Goal: Task Accomplishment & Management: Manage account settings

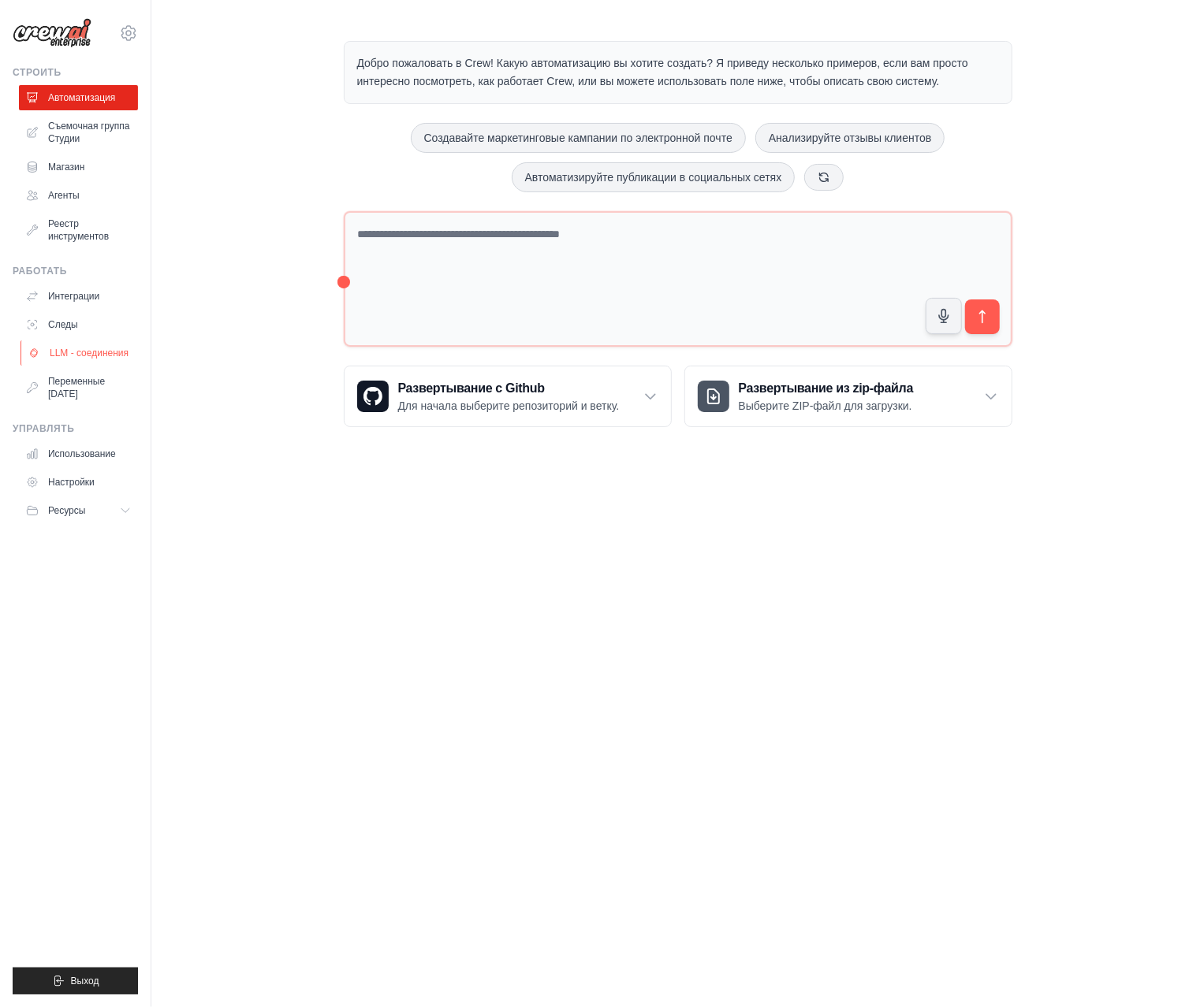
click at [55, 349] on link "LLM - соединения" at bounding box center [79, 353] width 119 height 26
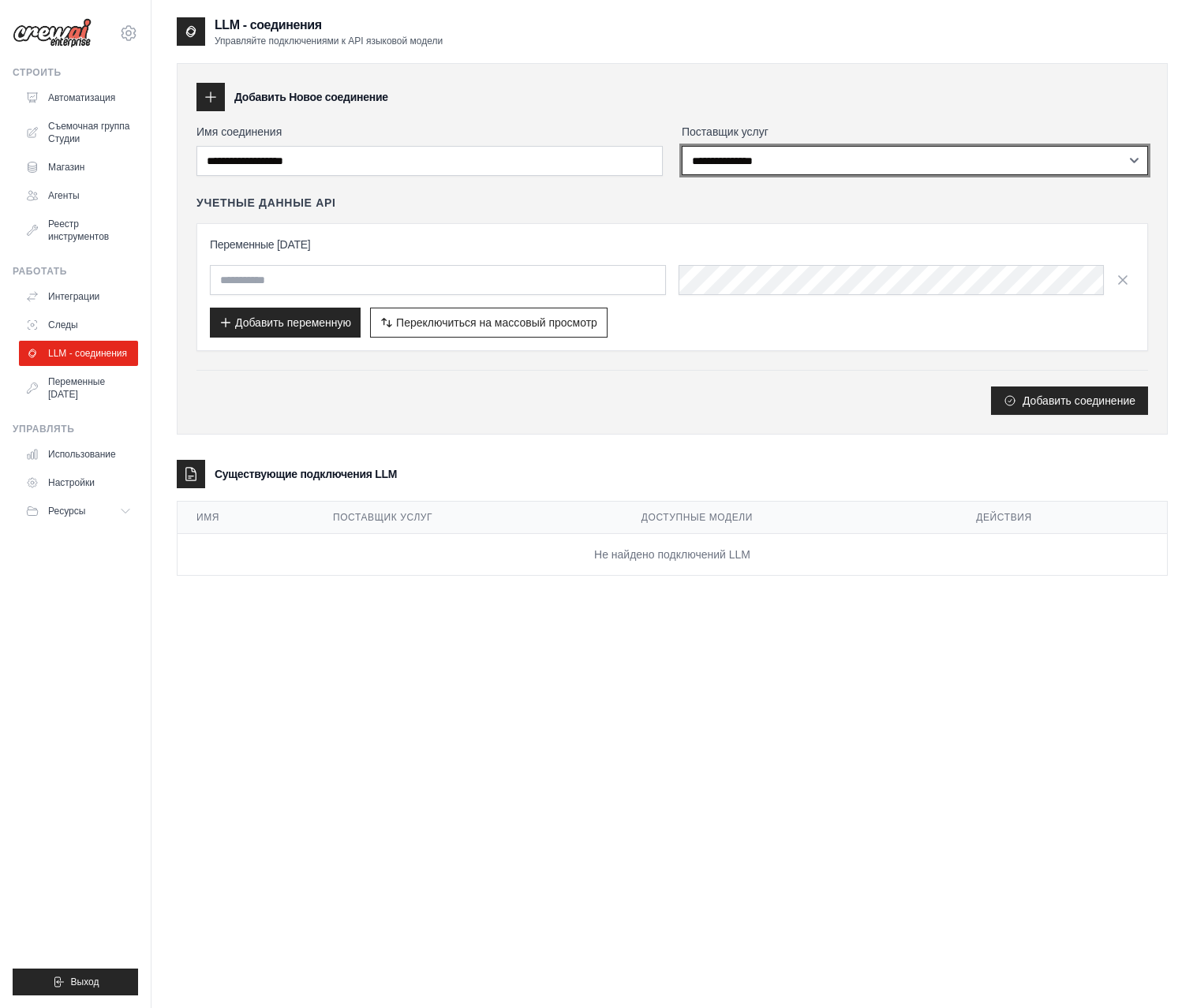
click at [1133, 159] on select "**********" at bounding box center [915, 161] width 466 height 29
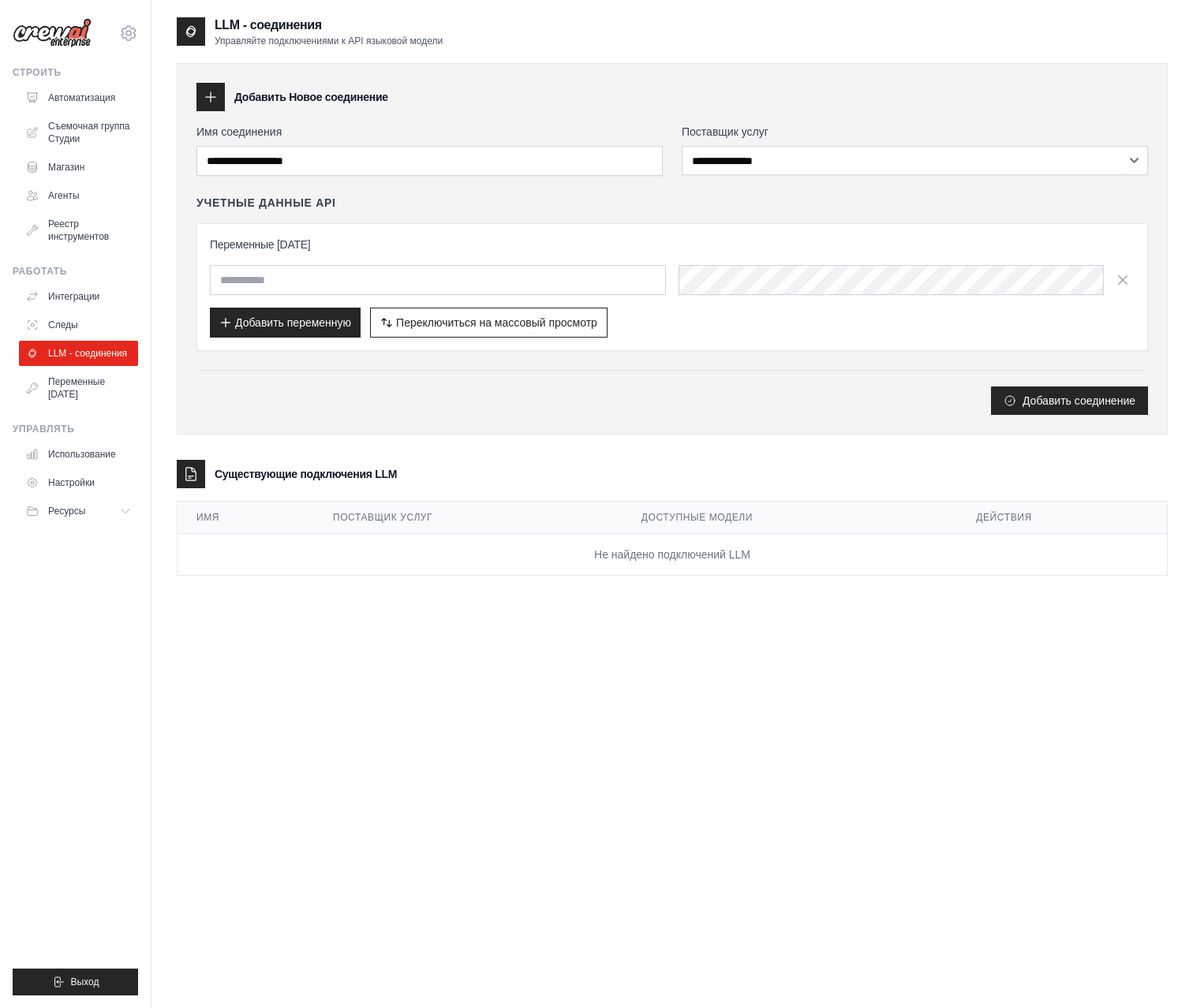
click at [1065, 95] on div "Добавить Новое соединение" at bounding box center [672, 97] width 951 height 28
click at [57, 299] on link "Интеграции" at bounding box center [79, 297] width 119 height 26
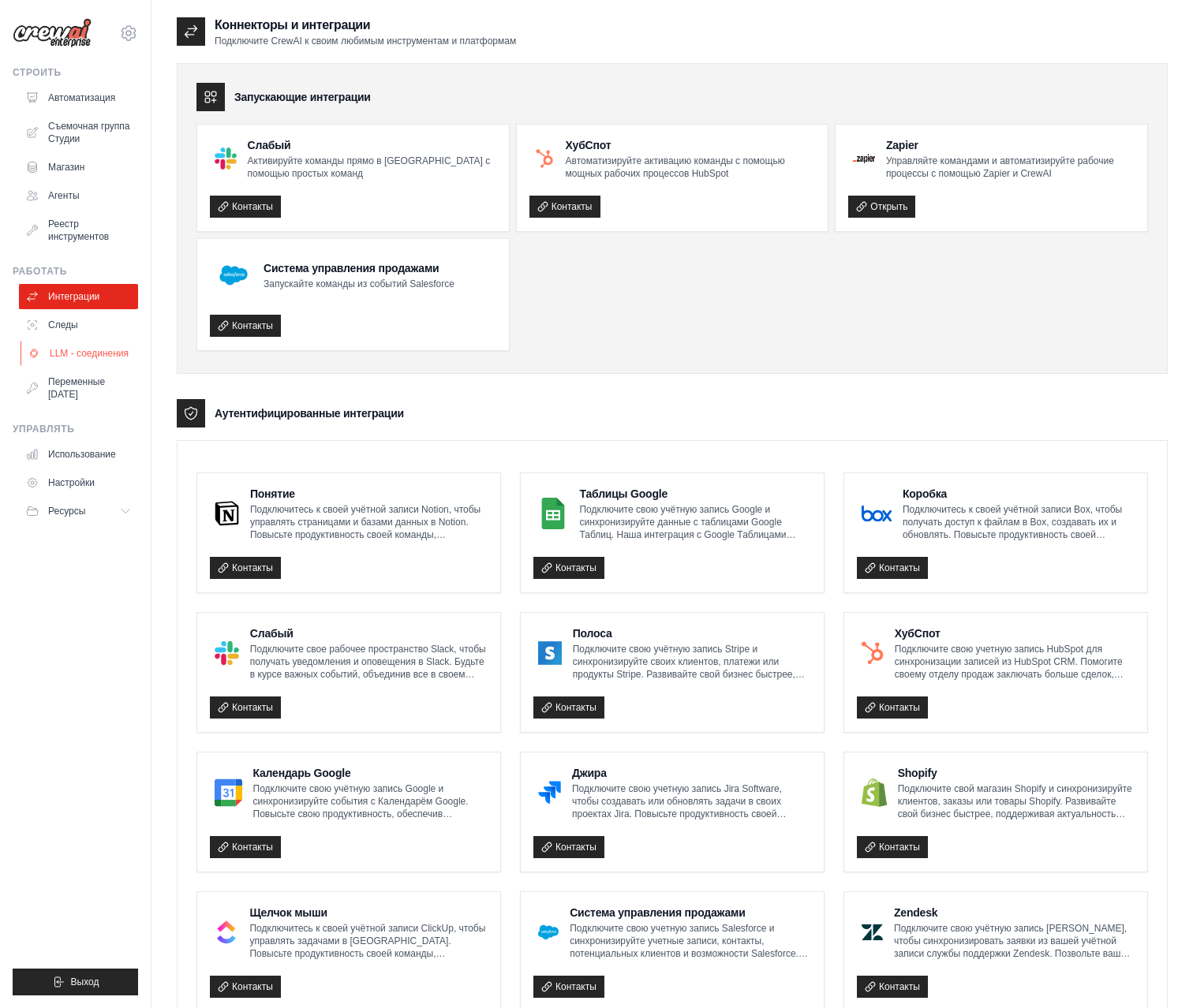
click at [58, 345] on link "LLM - соединения" at bounding box center [79, 353] width 119 height 26
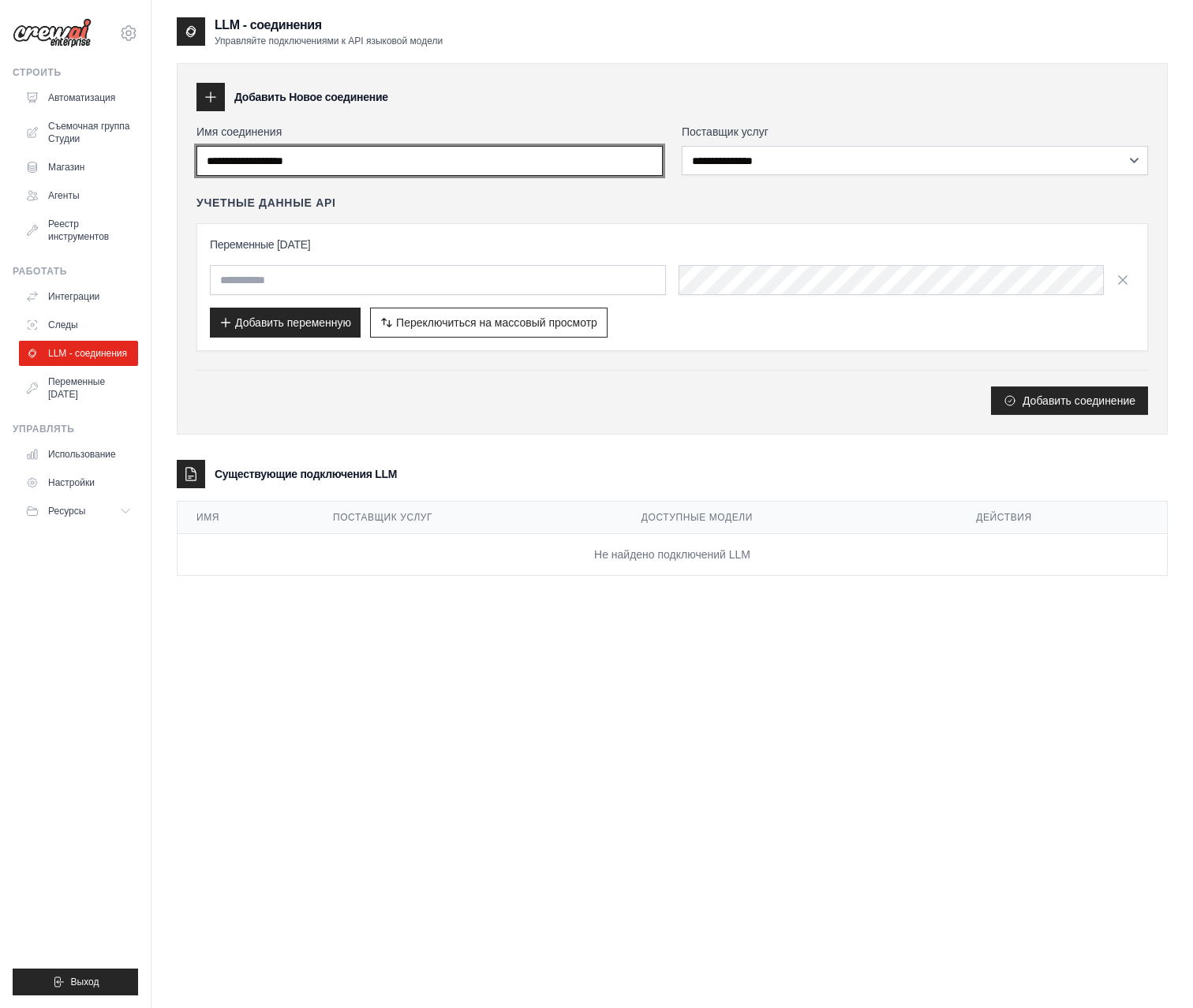
click at [344, 159] on input "Имя соединения" at bounding box center [429, 161] width 466 height 30
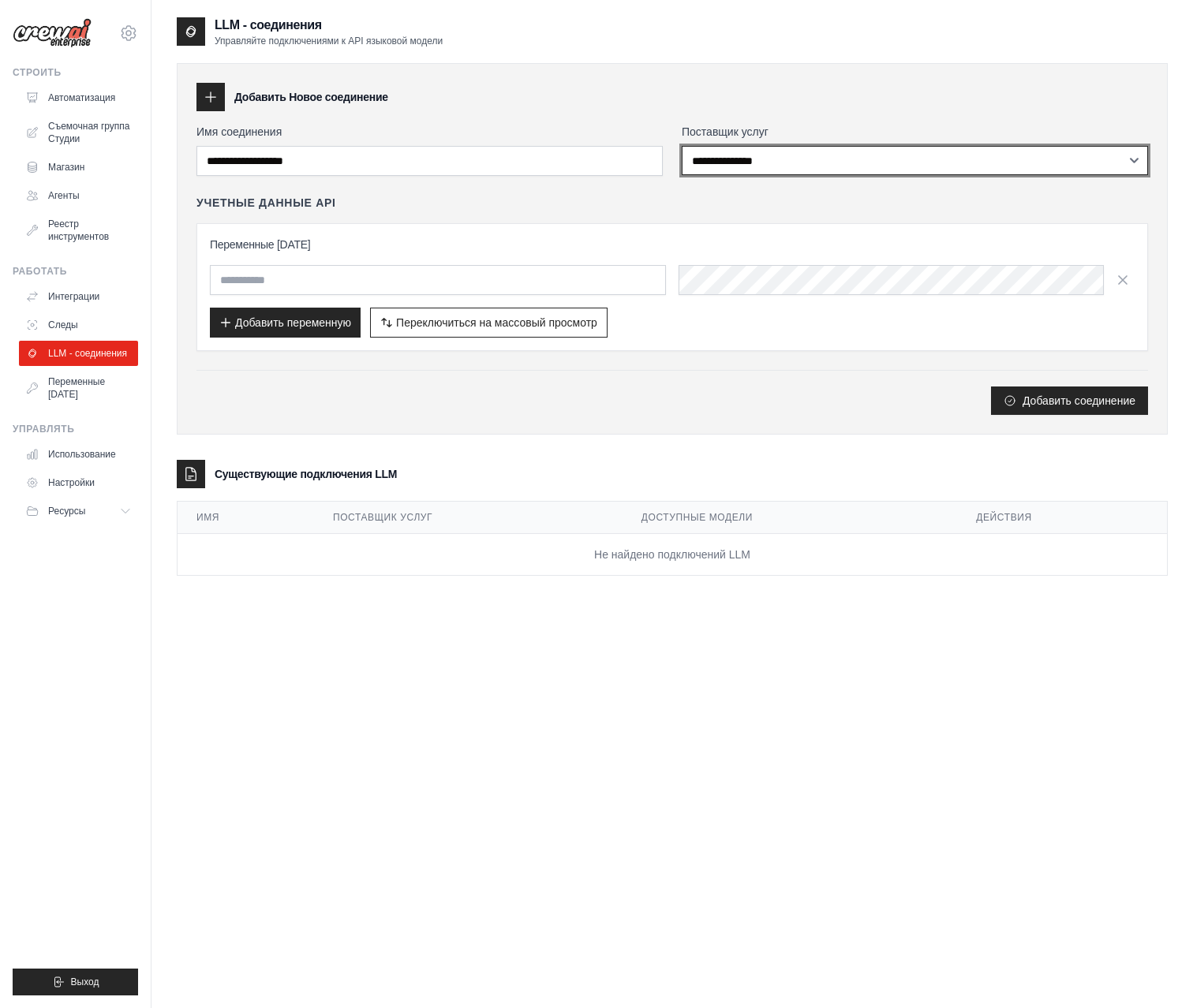
click at [1131, 157] on select "**********" at bounding box center [915, 161] width 466 height 29
select select "**********"
click at [682, 146] on select "**********" at bounding box center [915, 161] width 466 height 29
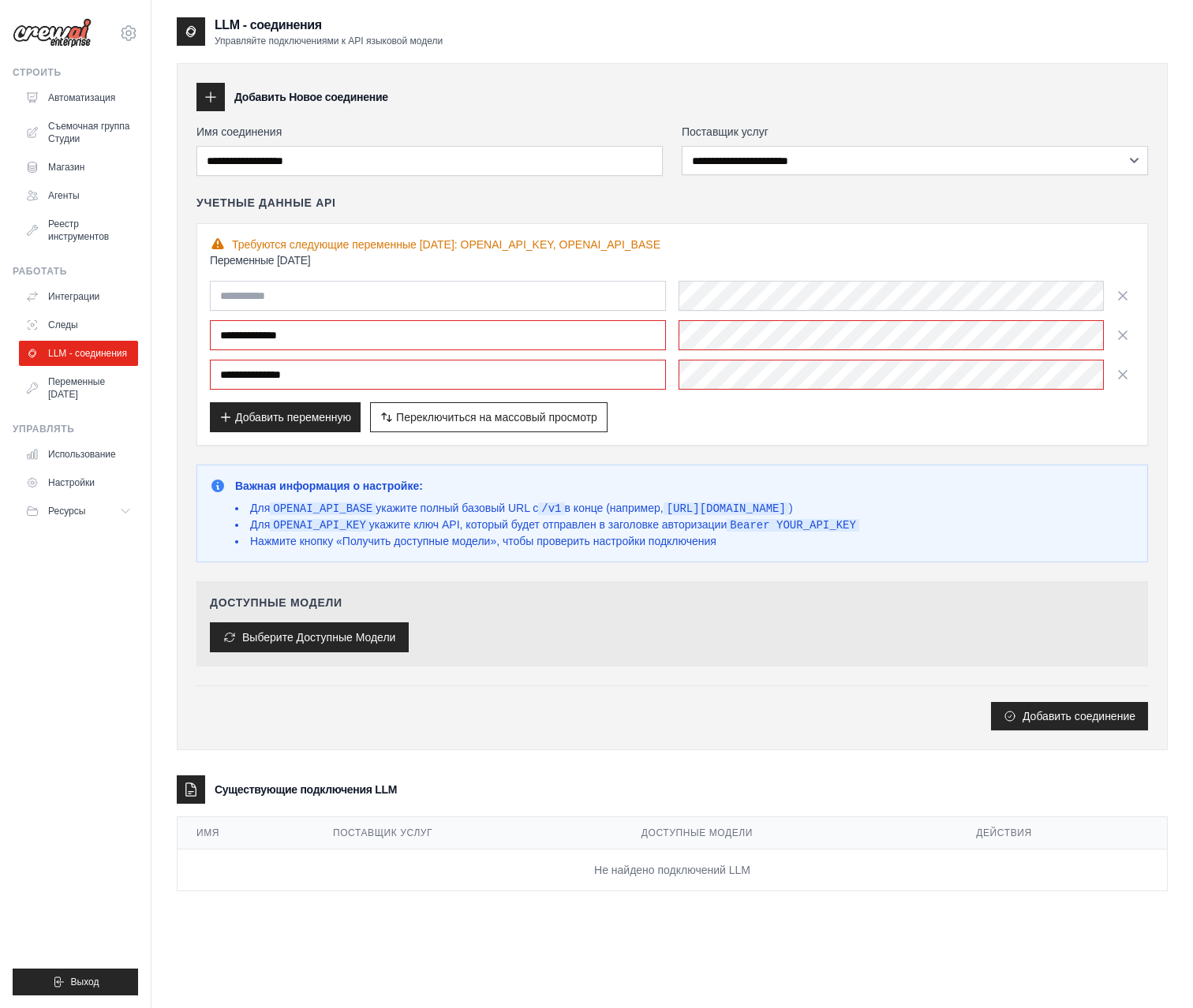
click at [349, 635] on button "Выберите Доступные Модели" at bounding box center [309, 637] width 199 height 30
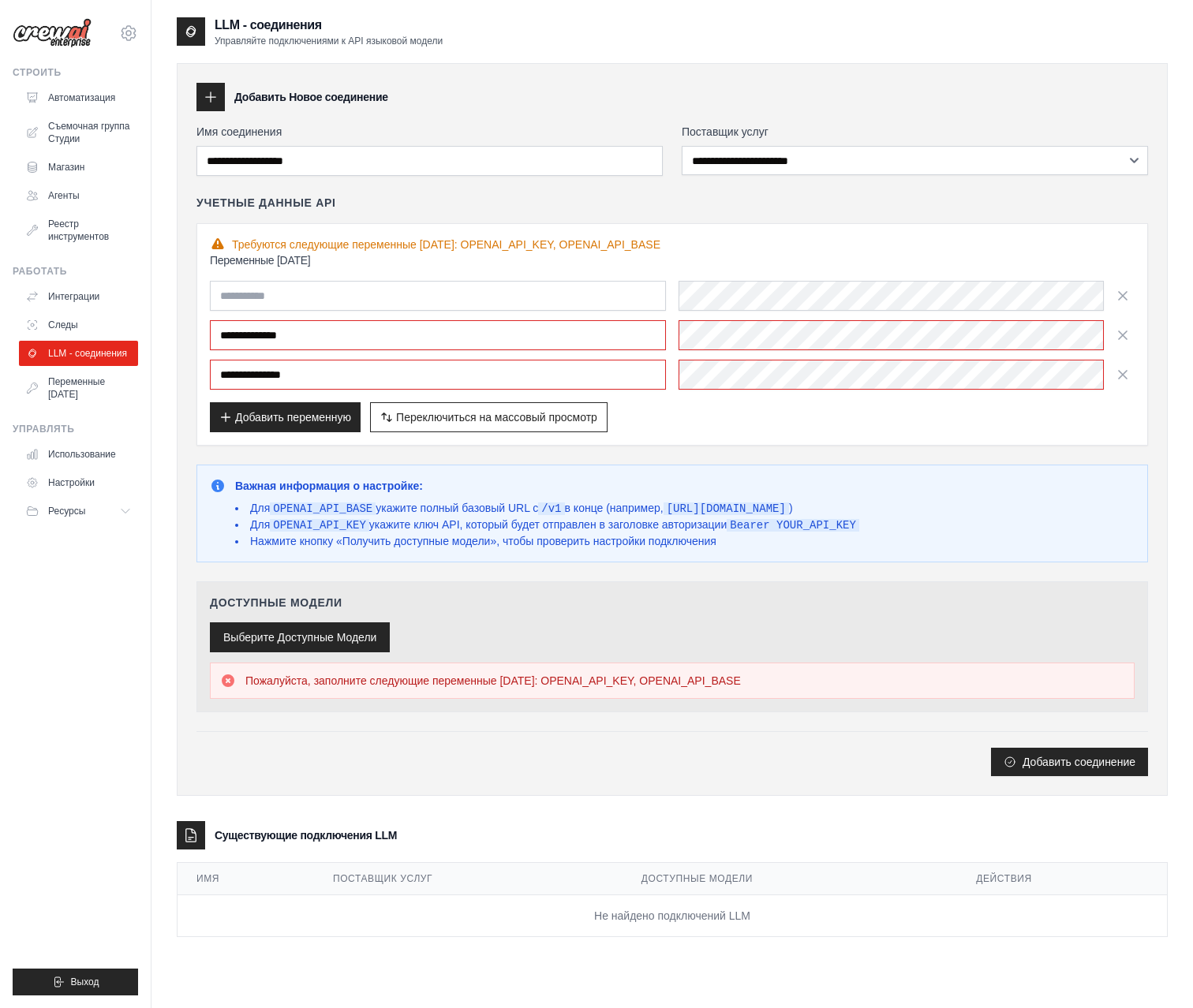
click at [351, 635] on button "Выберите Доступные Модели" at bounding box center [299, 637] width 180 height 30
click at [248, 626] on button "Выберите Доступные Модели" at bounding box center [299, 637] width 180 height 30
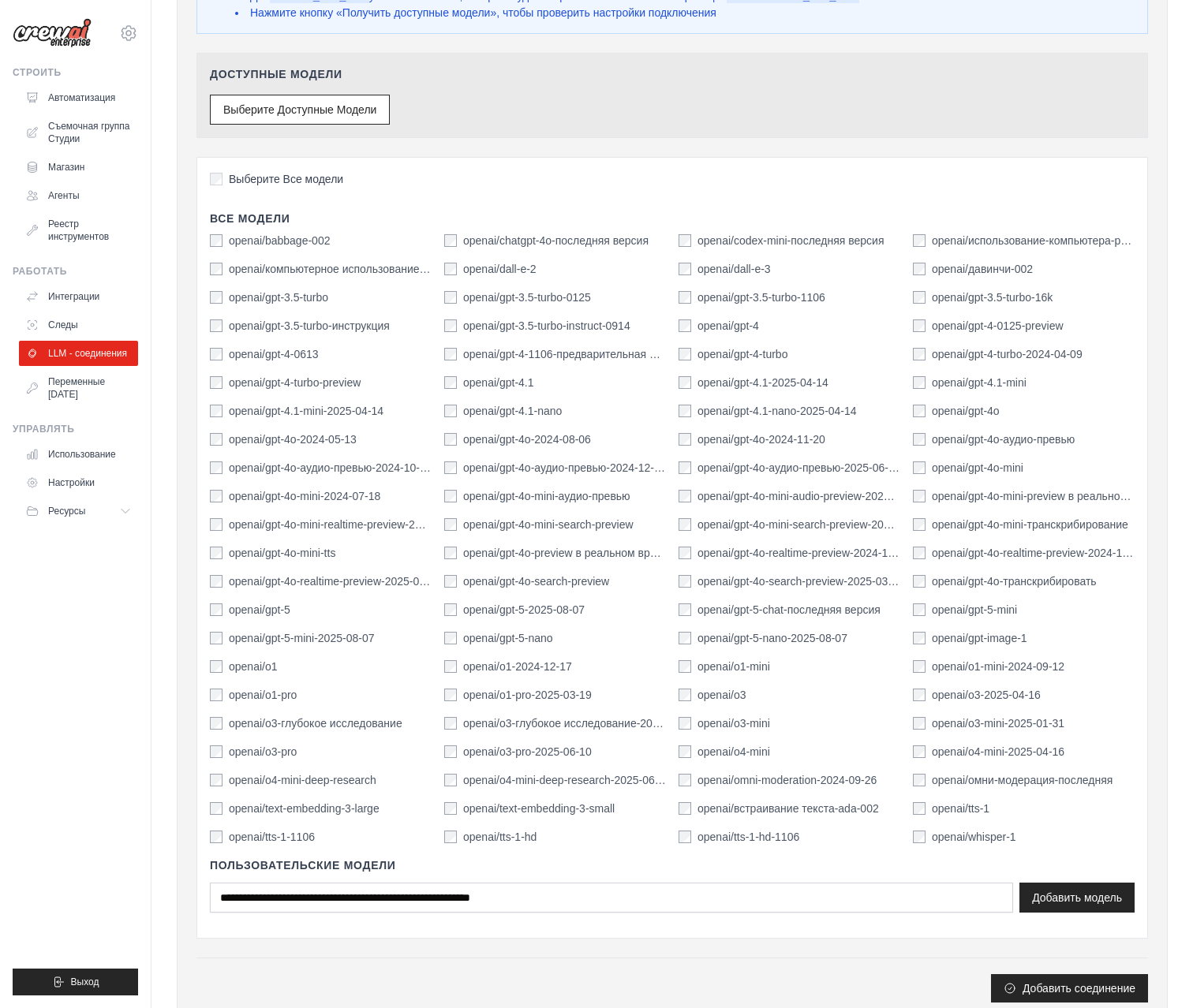
scroll to position [552, 0]
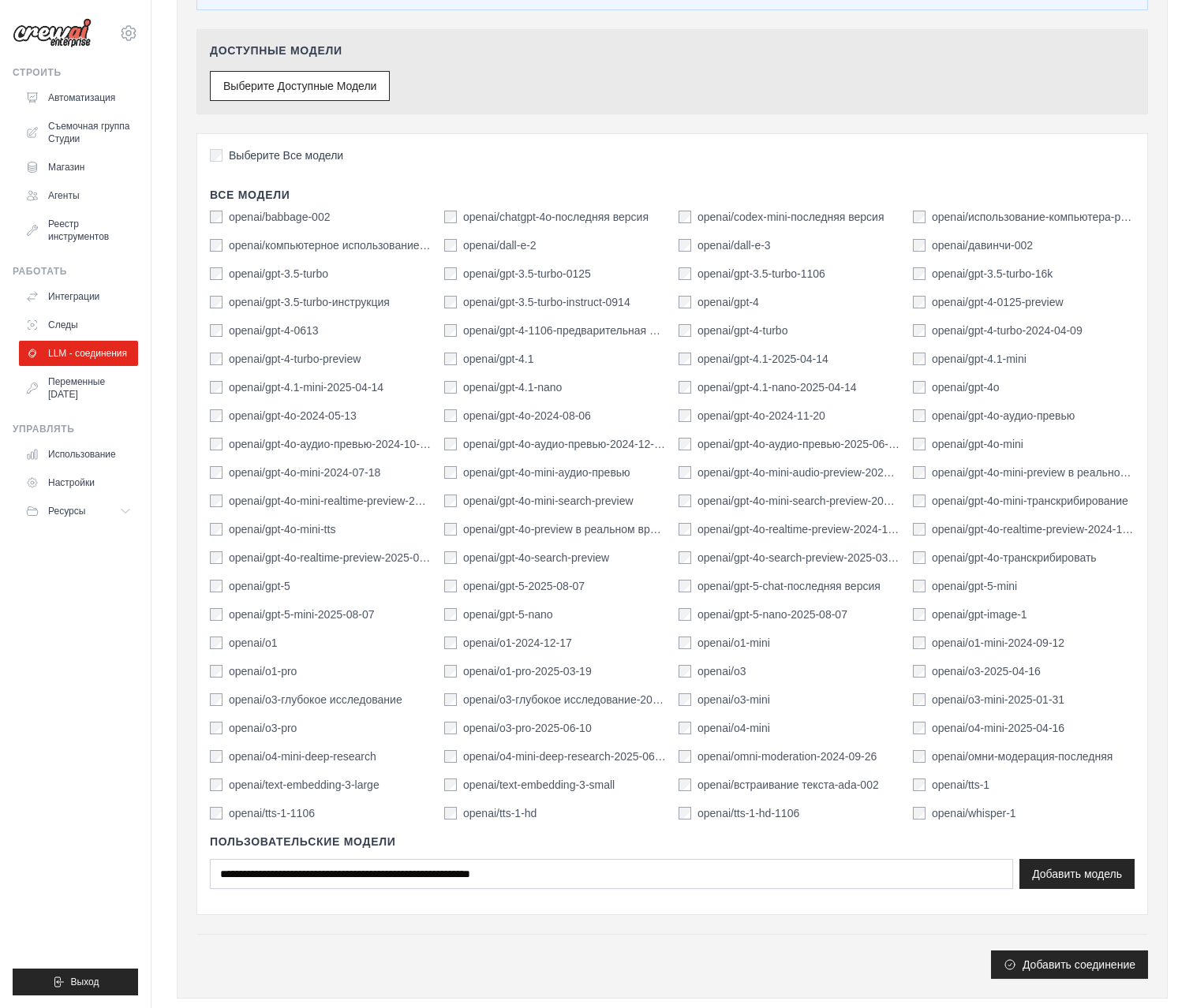
click at [749, 298] on label "openai/gpt-4" at bounding box center [727, 301] width 61 height 16
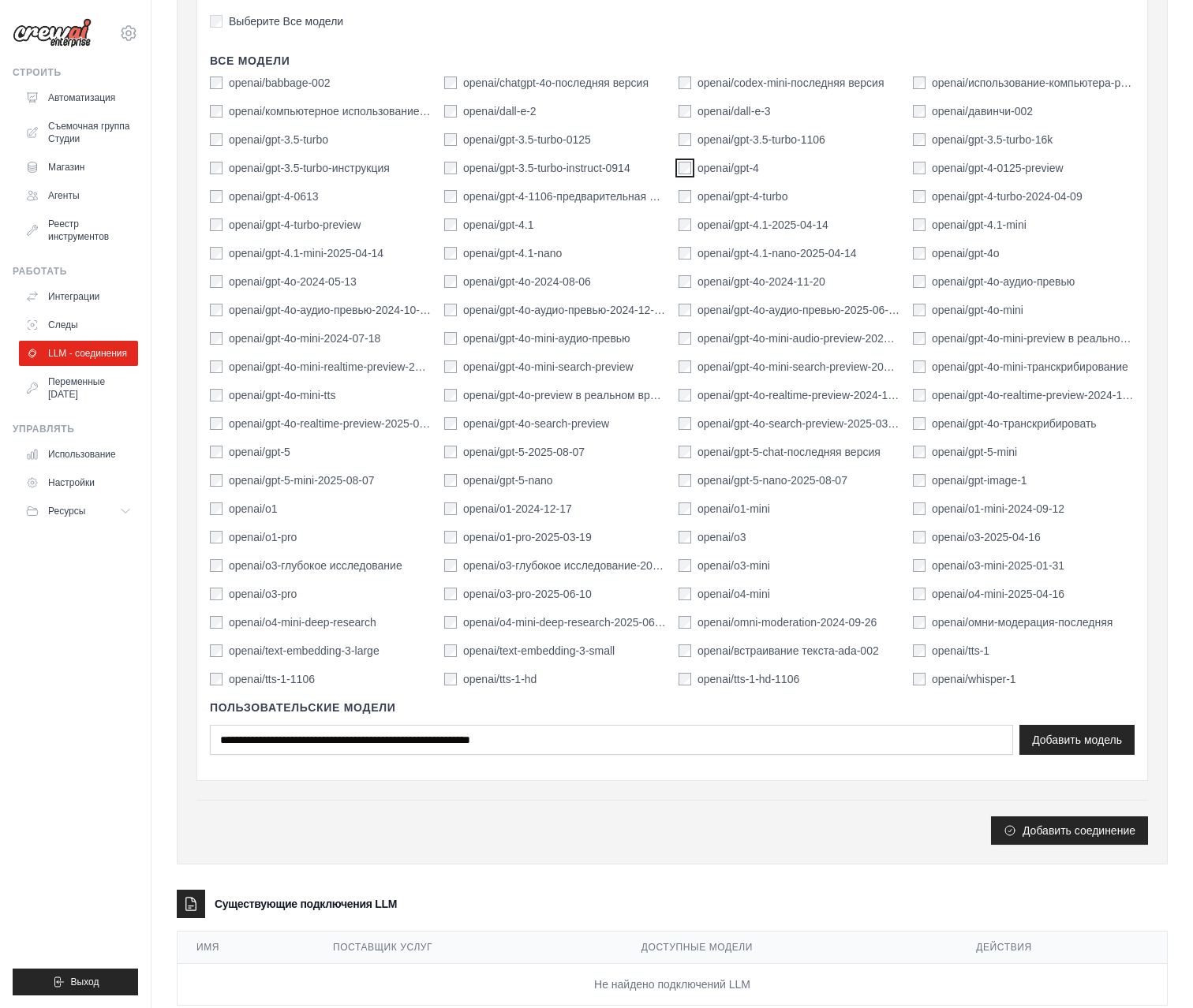
scroll to position [717, 0]
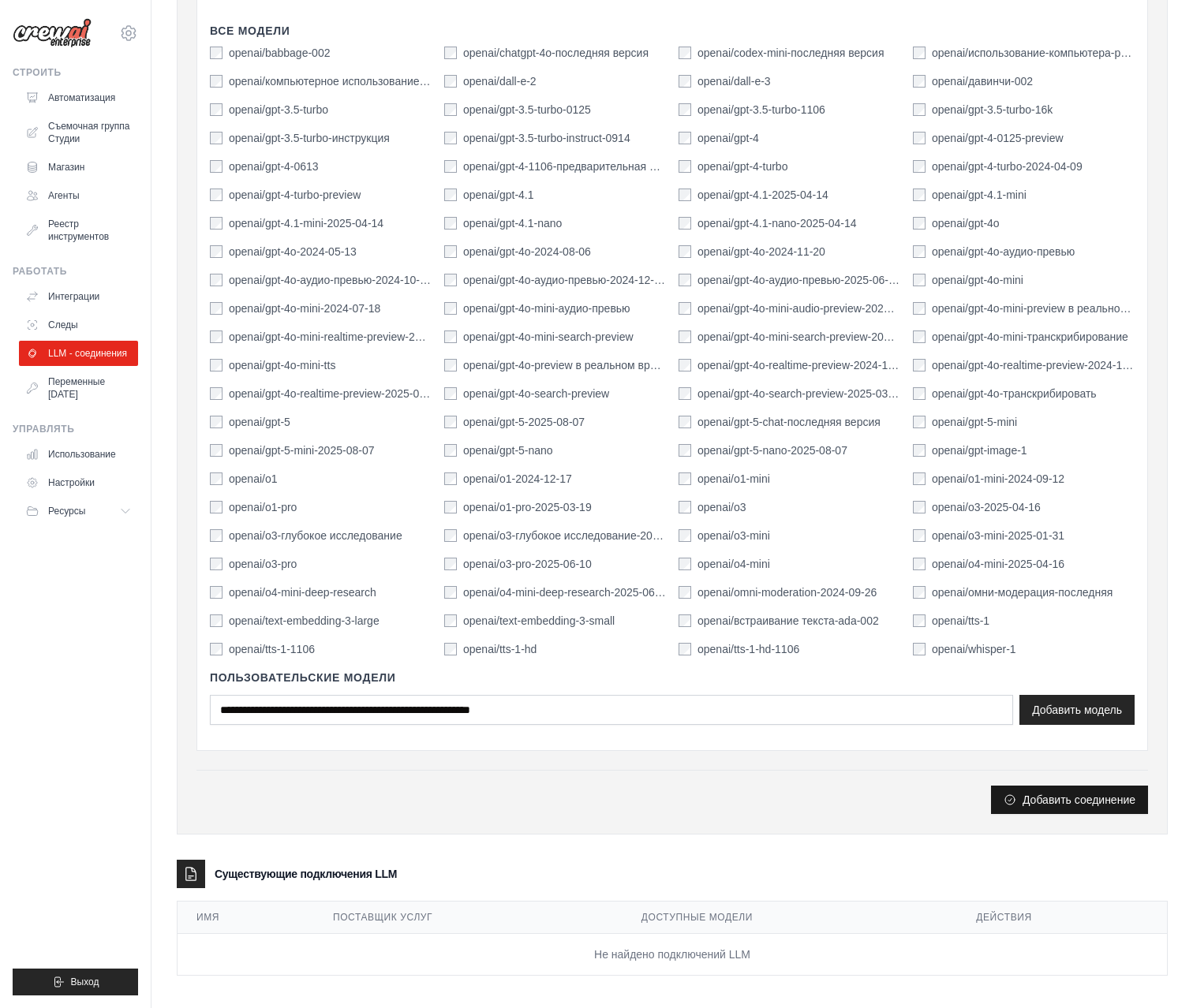
click at [1092, 790] on button "Добавить соединение" at bounding box center [1069, 800] width 157 height 28
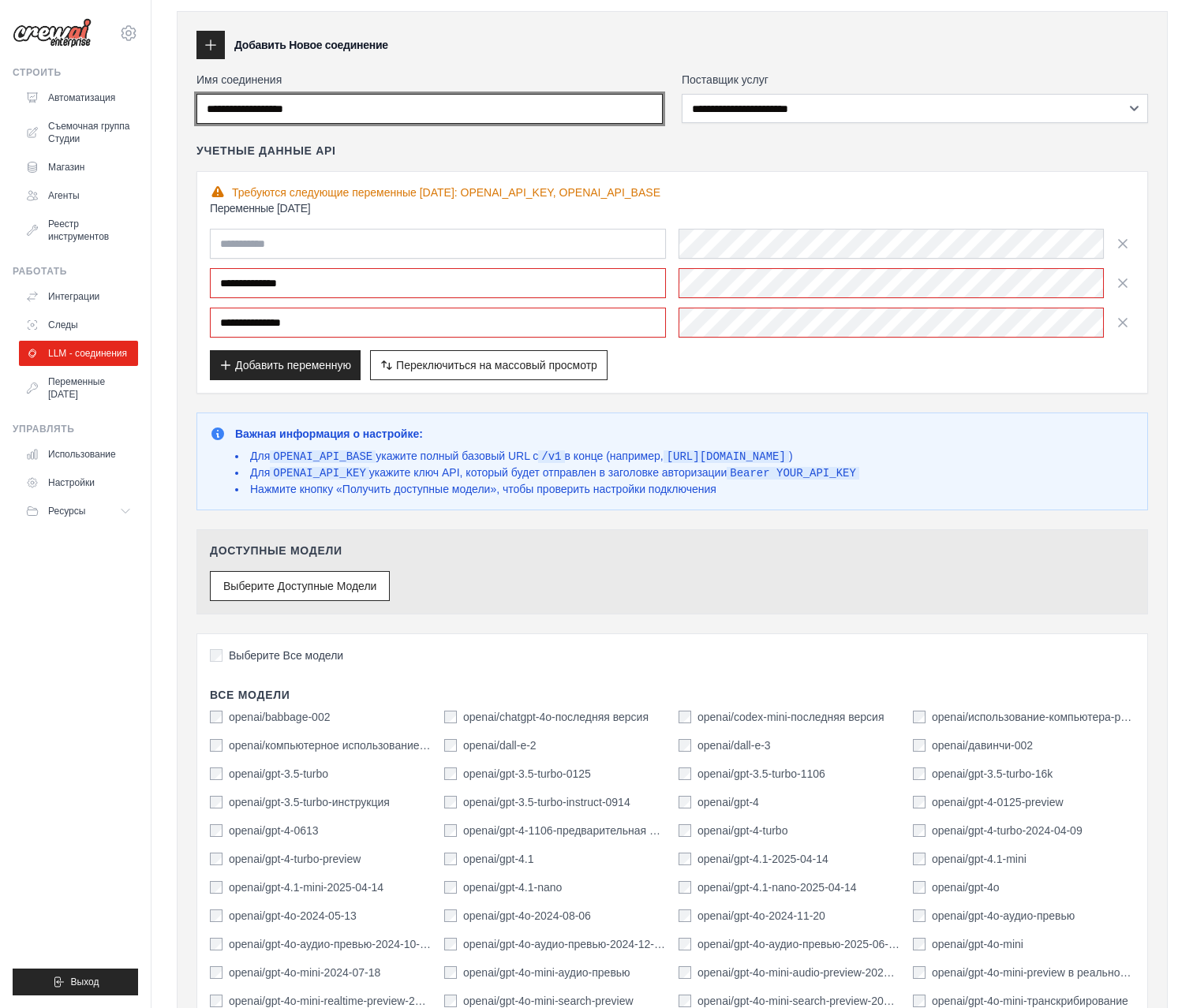
scroll to position [0, 0]
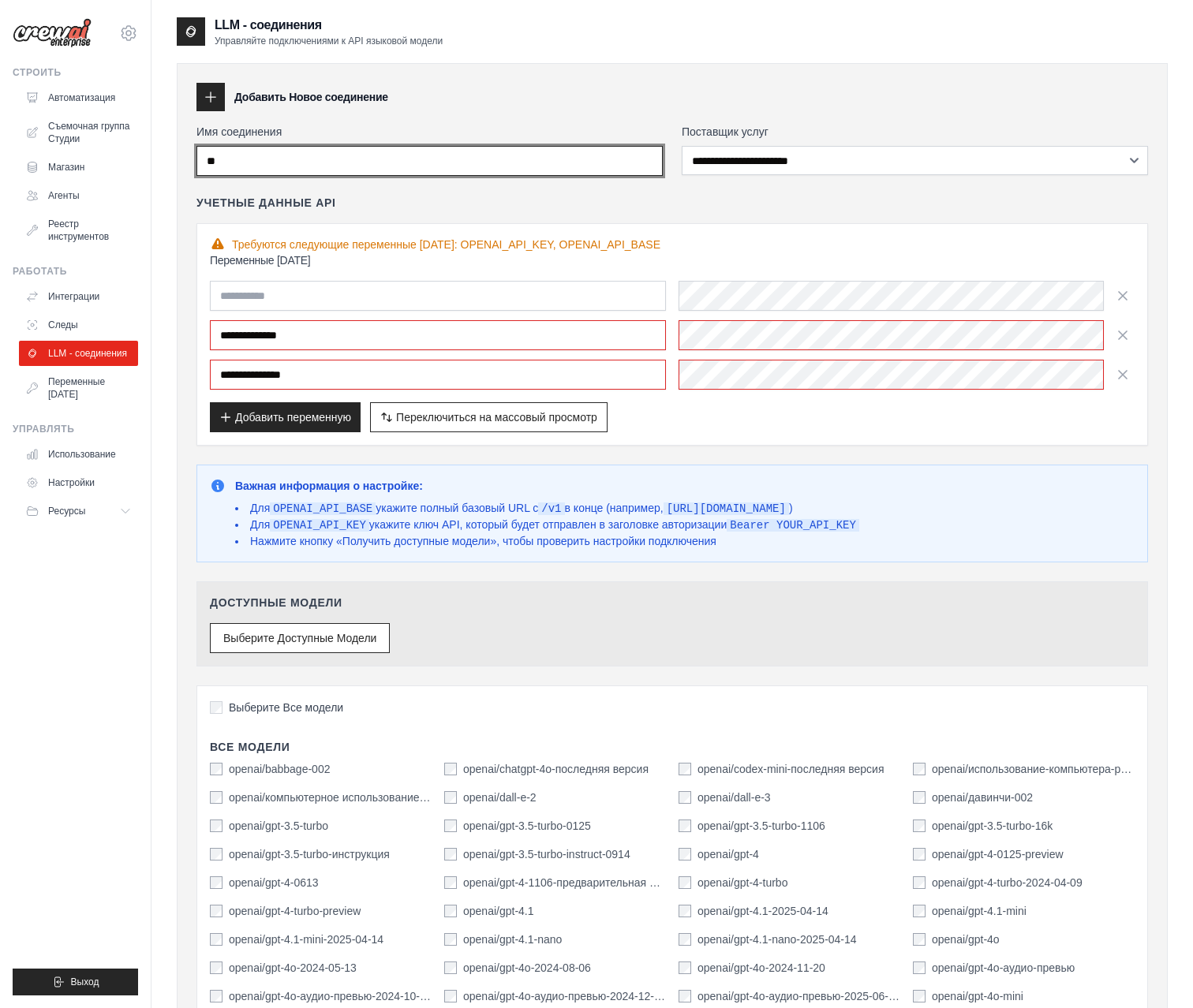
type input "*"
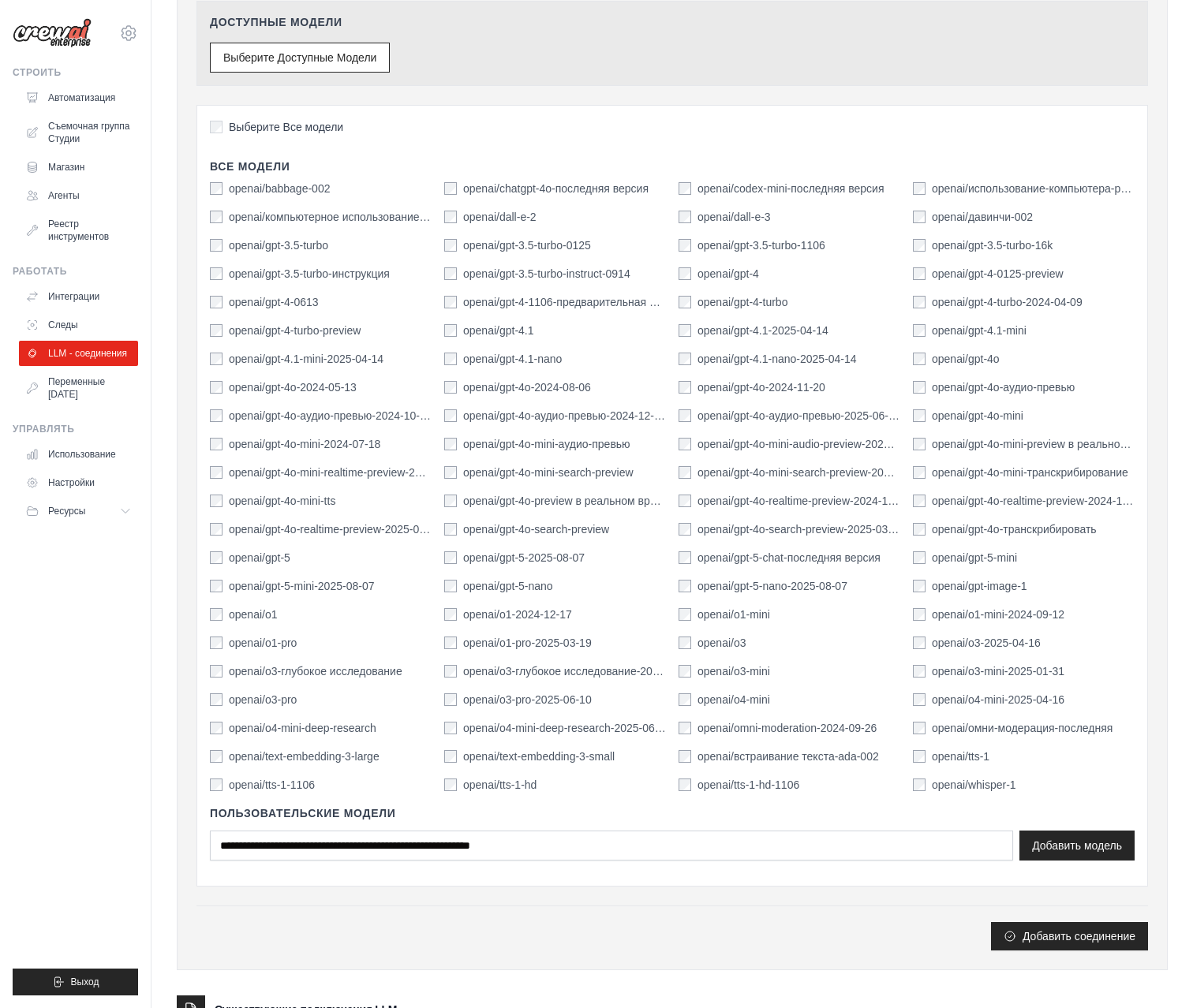
scroll to position [717, 0]
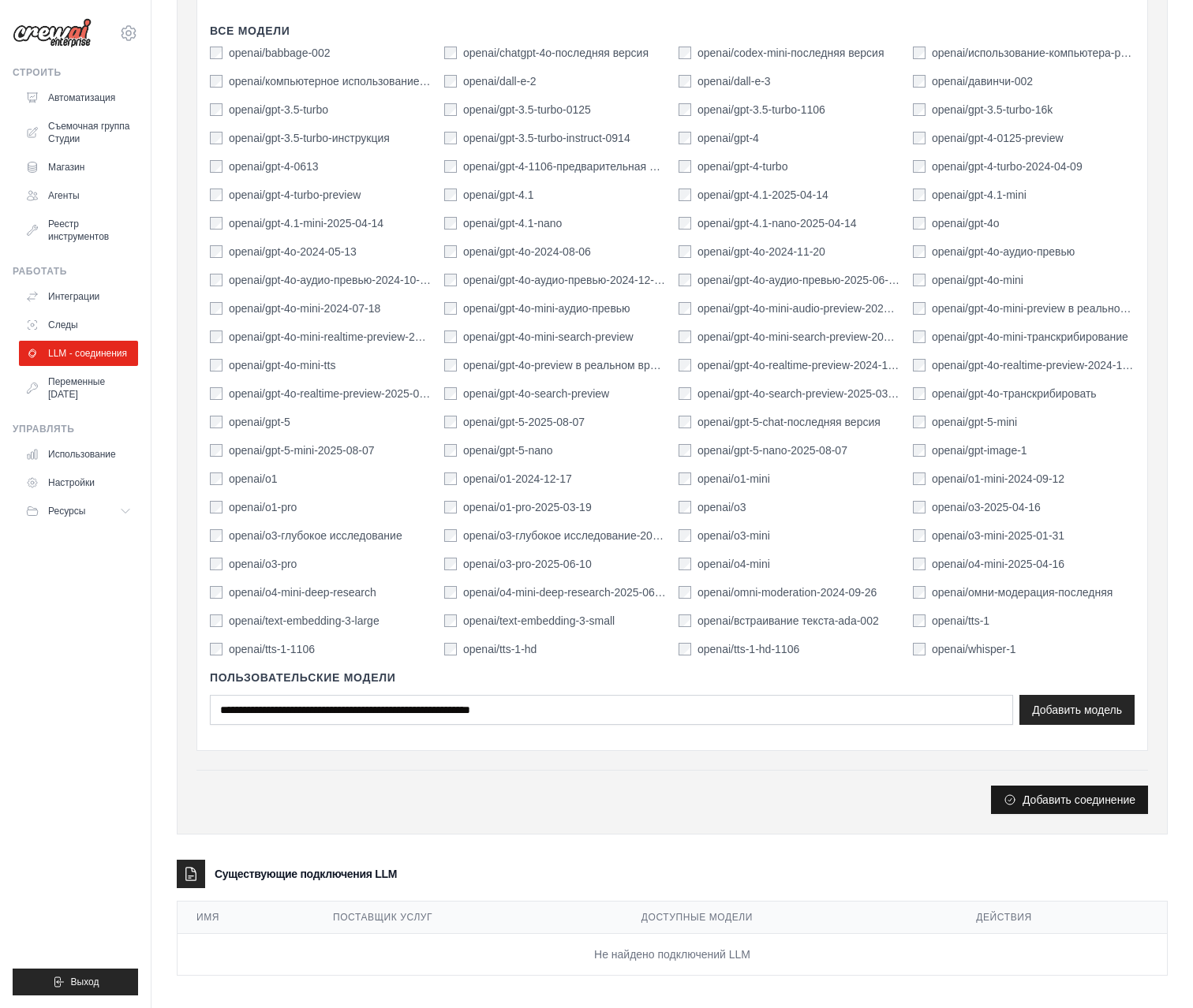
type input "**********"
click at [1038, 795] on button "Добавить соединение" at bounding box center [1069, 800] width 157 height 28
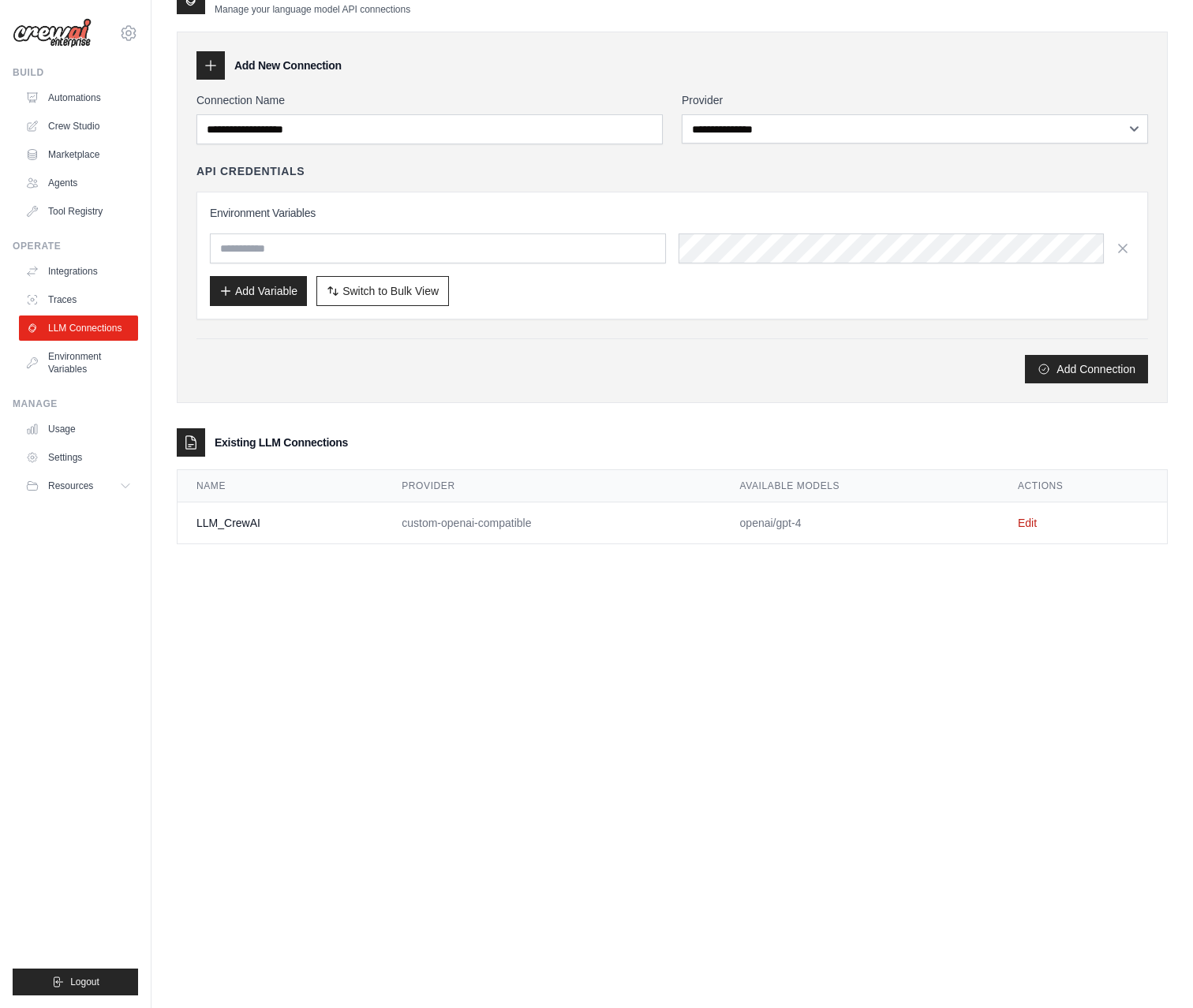
scroll to position [0, 0]
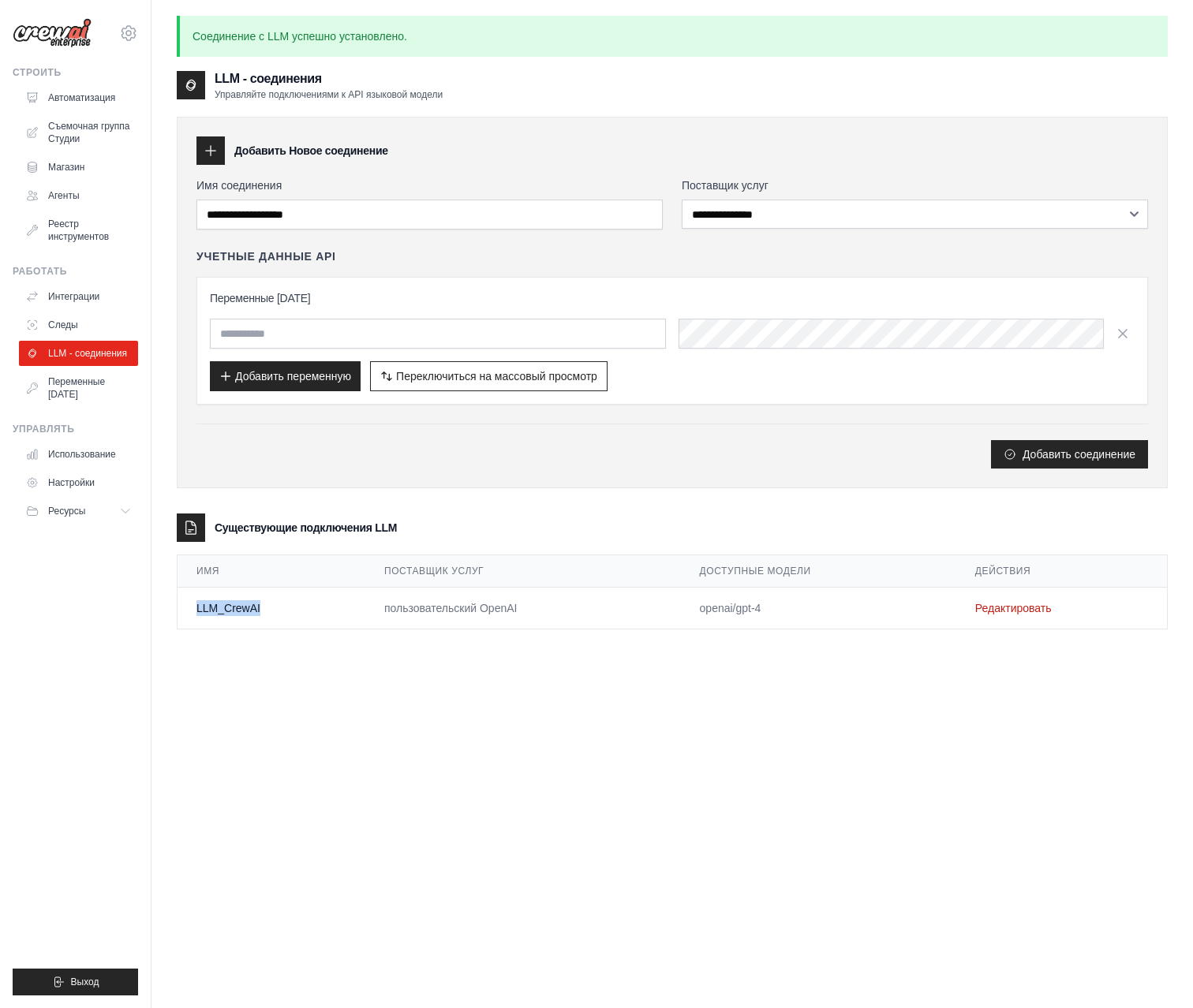
drag, startPoint x: 195, startPoint y: 602, endPoint x: 260, endPoint y: 607, distance: 65.2
click at [260, 607] on td "LLM_CrewAI" at bounding box center [271, 609] width 188 height 42
copy td "LLM_CrewAI"
click at [1020, 606] on link "Редактировать" at bounding box center [1013, 608] width 77 height 13
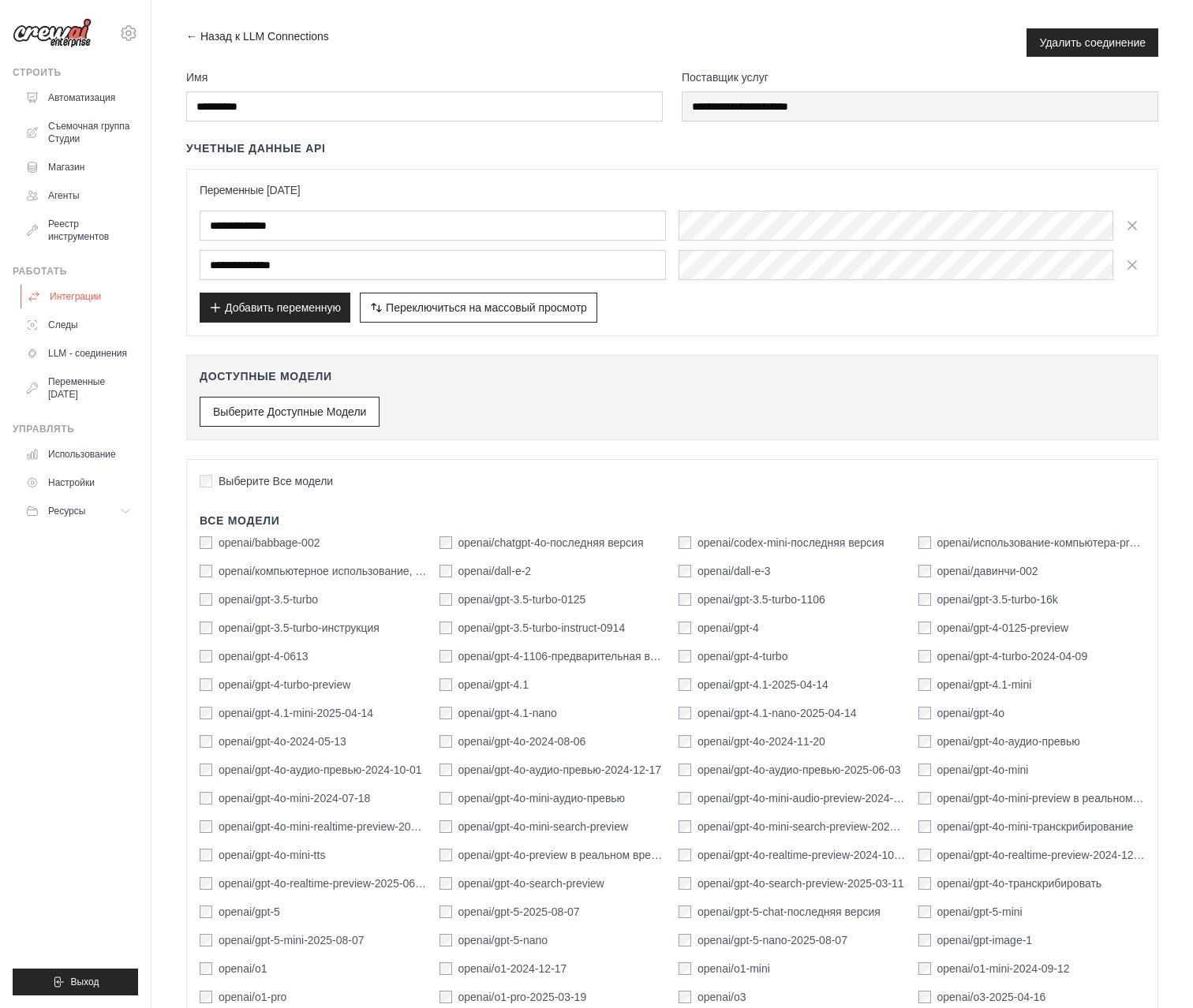
click at [55, 293] on link "Интеграции" at bounding box center [79, 297] width 119 height 26
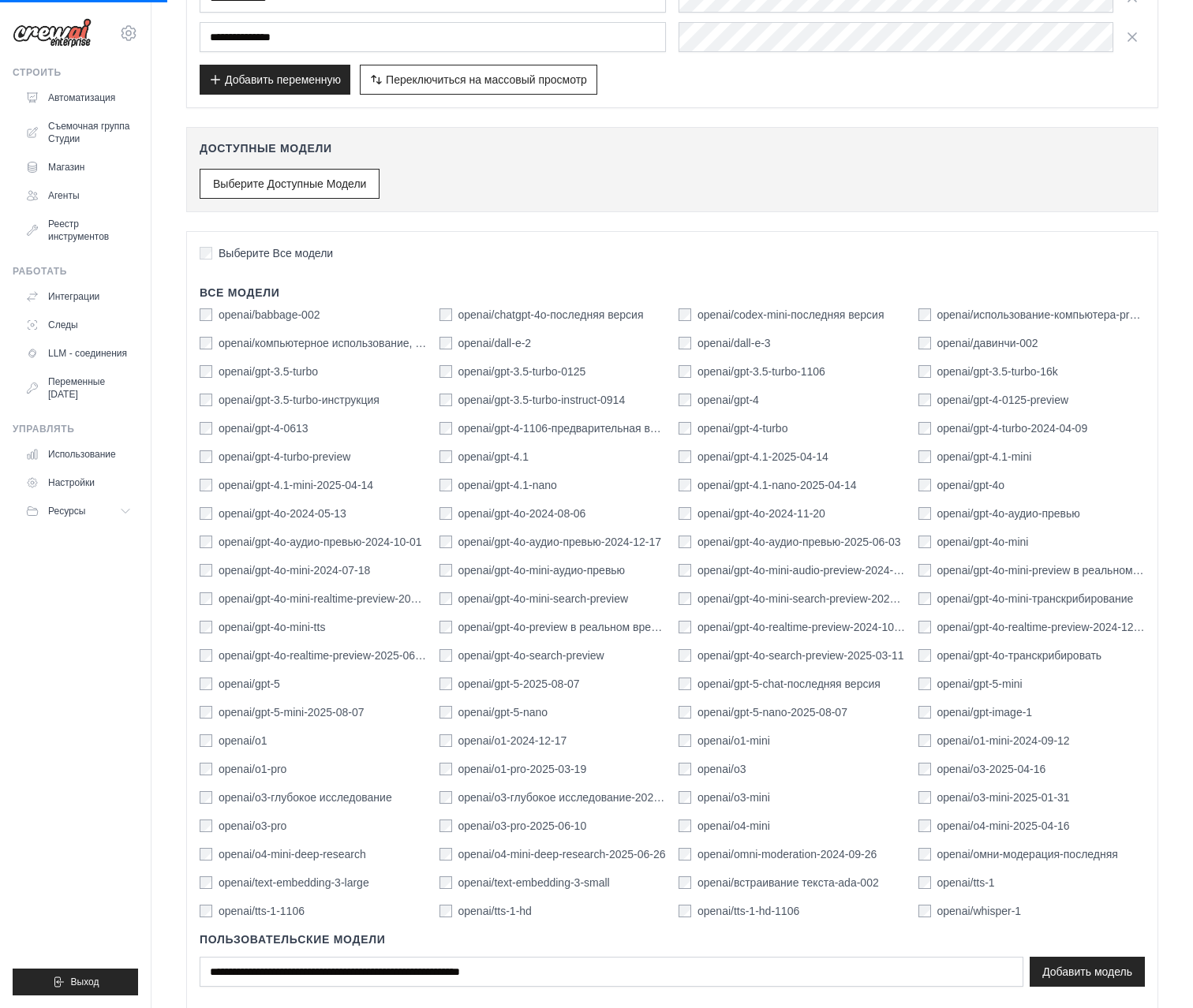
scroll to position [308, 0]
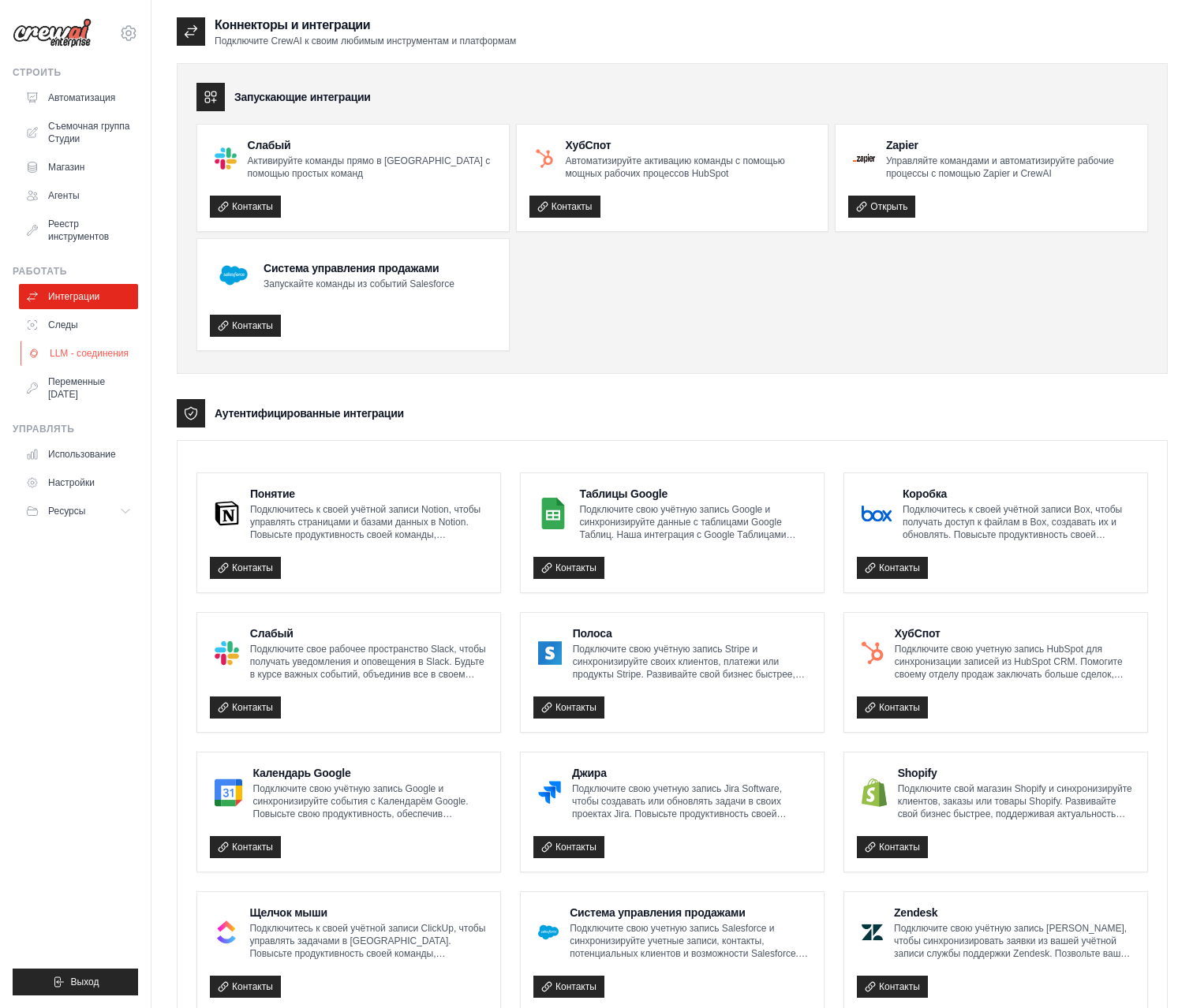
click at [61, 357] on link "LLM - соединения" at bounding box center [79, 353] width 119 height 26
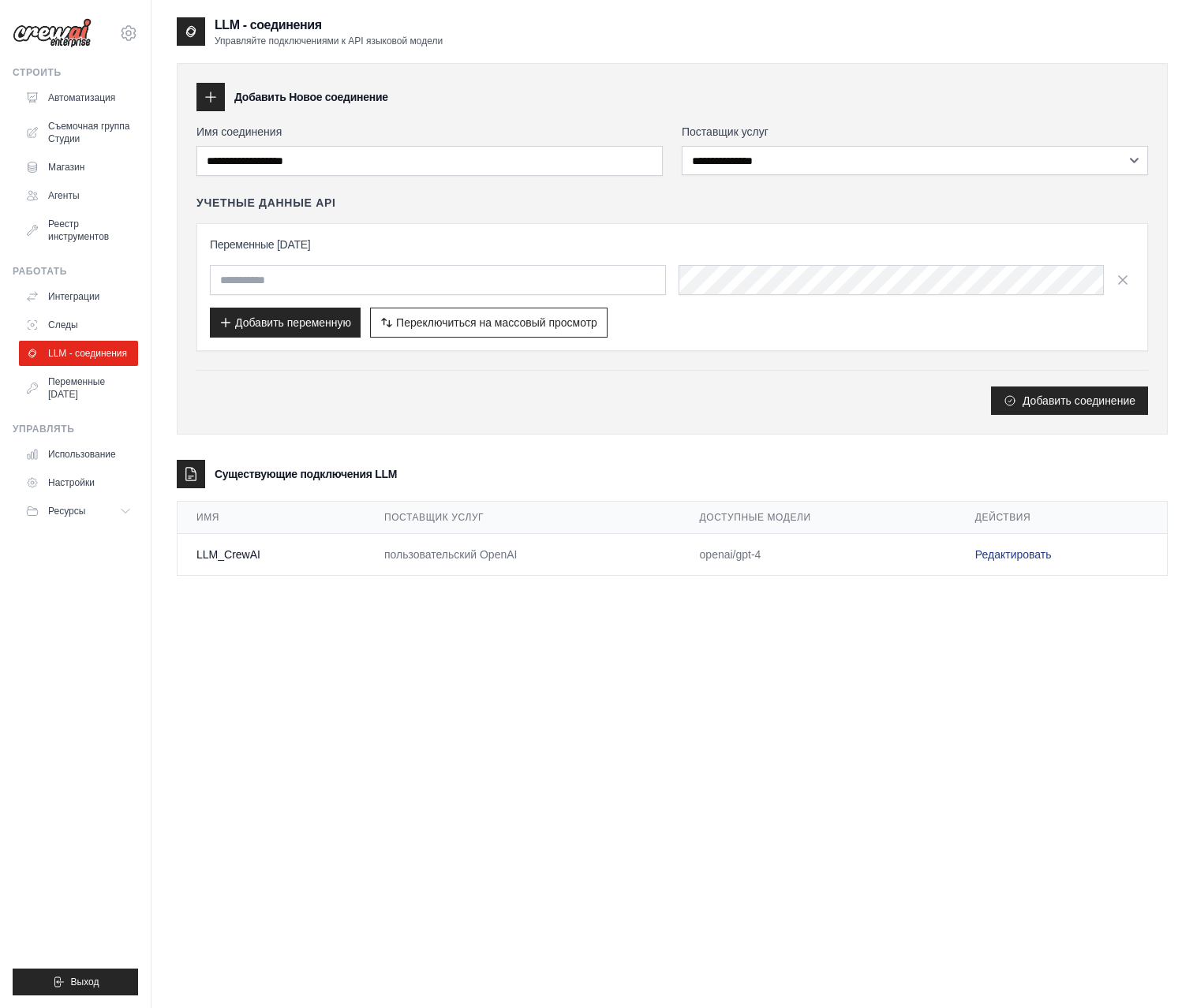
click at [992, 552] on link "Редактировать" at bounding box center [1013, 555] width 77 height 13
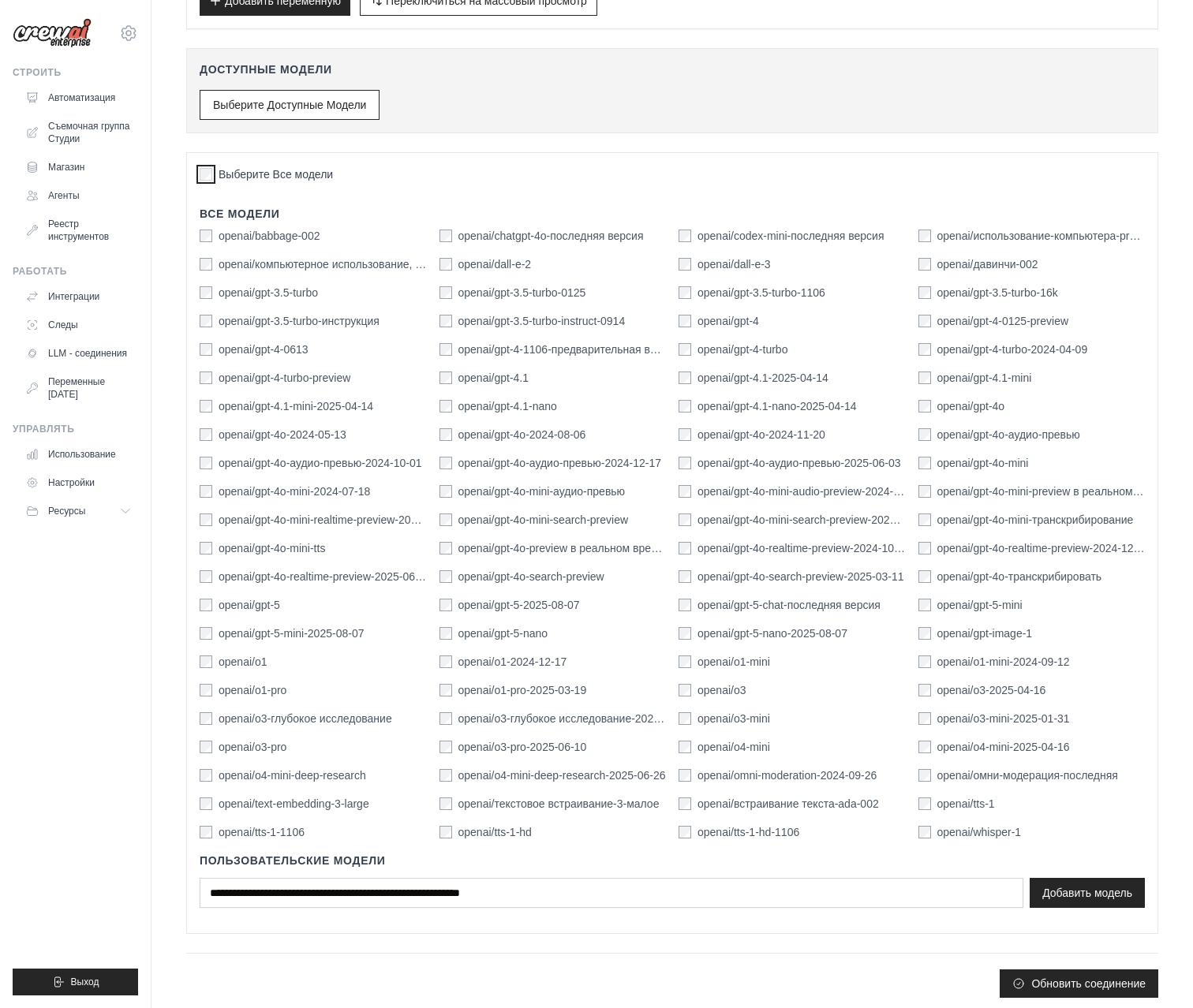
scroll to position [308, 0]
click at [1062, 977] on button "Обновить соединение" at bounding box center [1079, 982] width 159 height 28
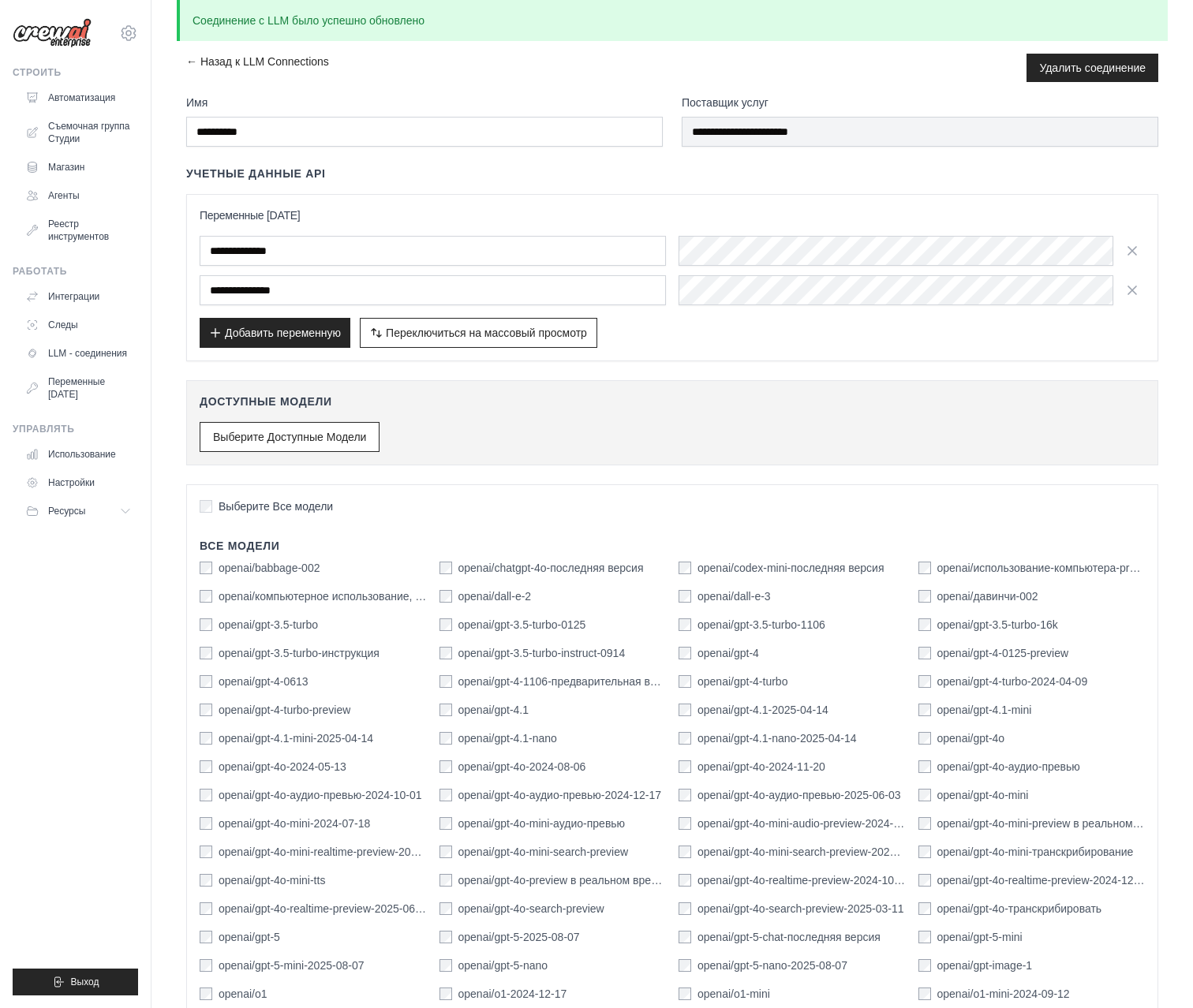
scroll to position [0, 0]
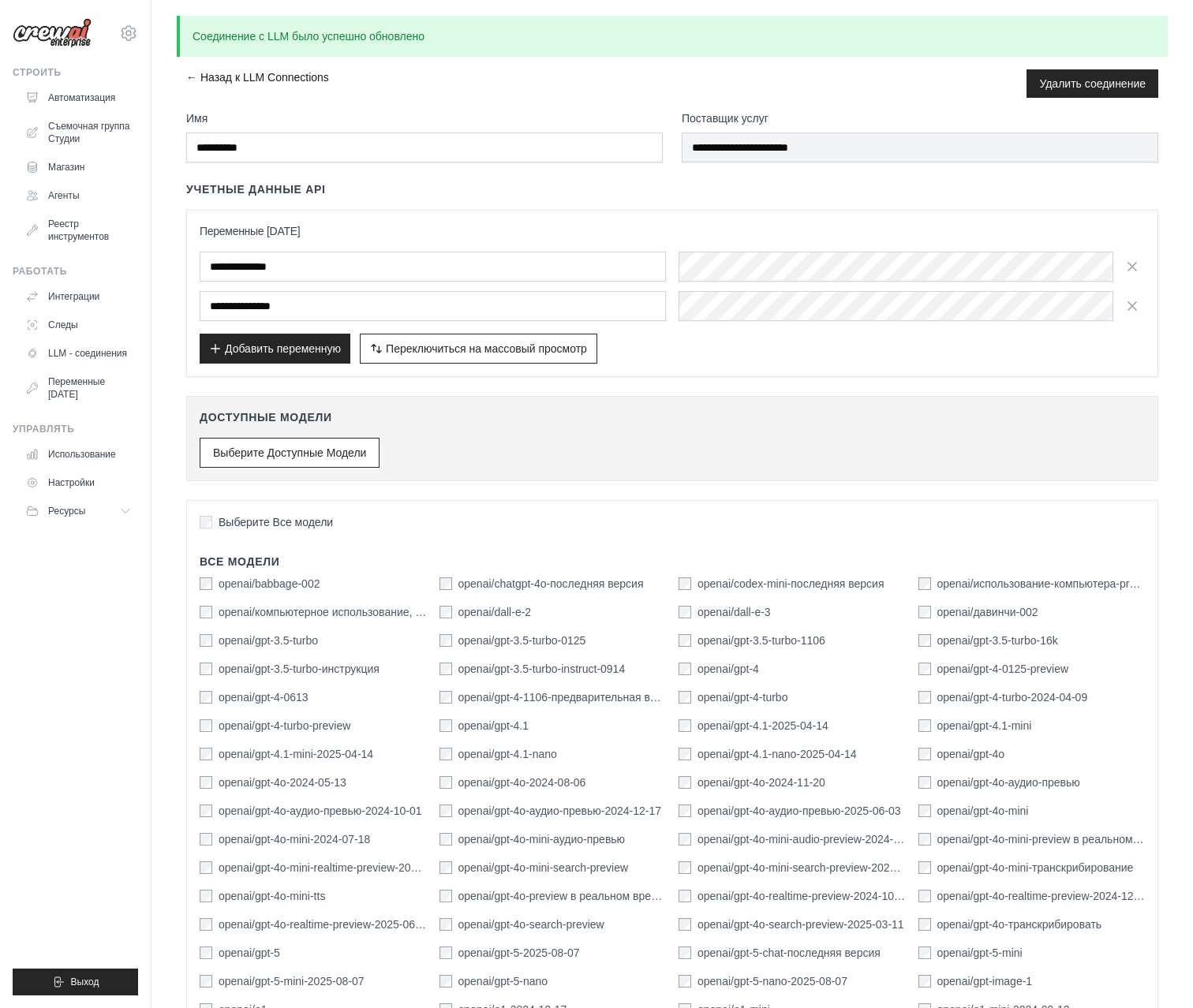
click at [208, 75] on link "← Назад к LLM Connections" at bounding box center [257, 83] width 142 height 28
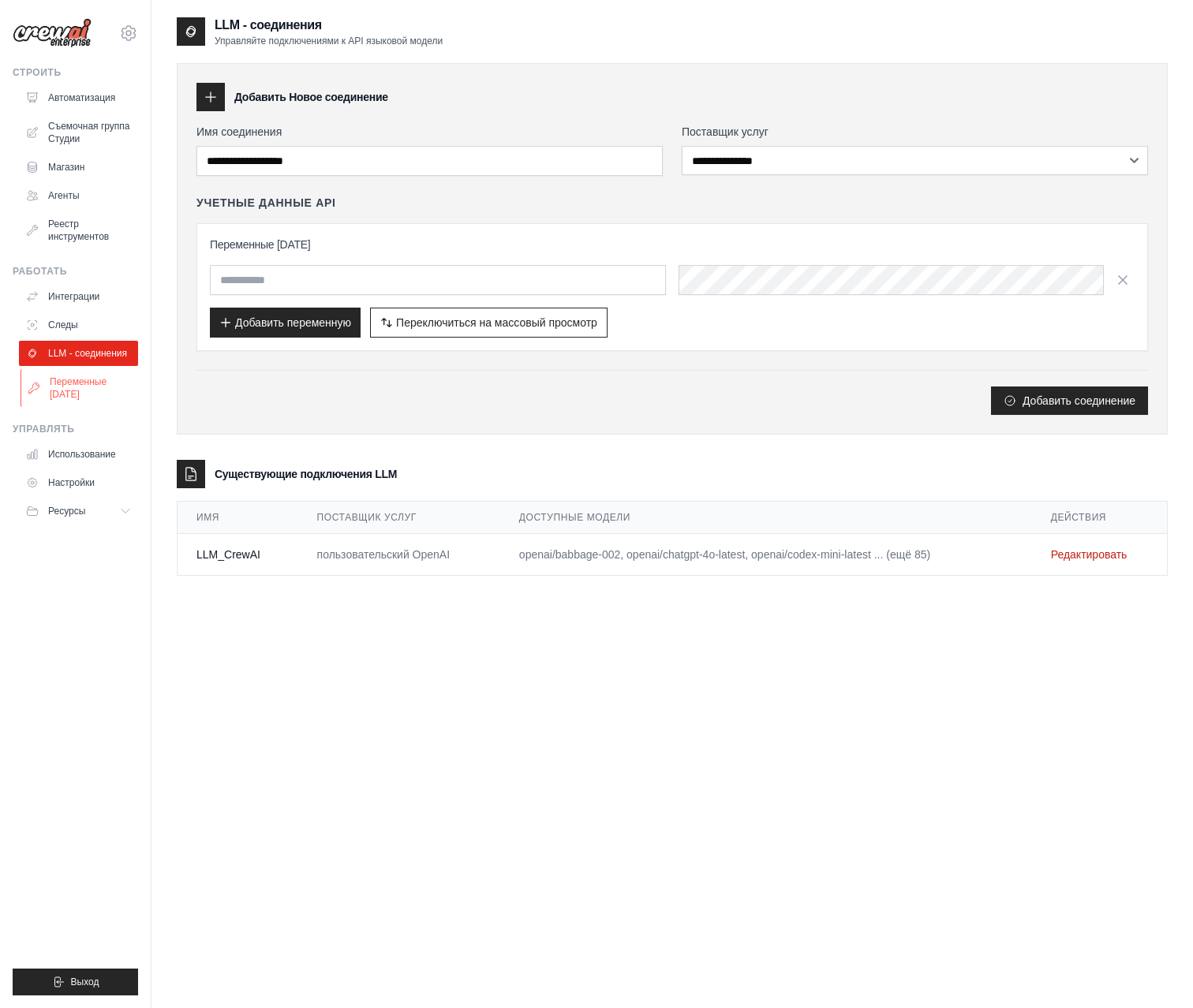
click at [70, 386] on link "Переменные [DATE]" at bounding box center [79, 387] width 119 height 37
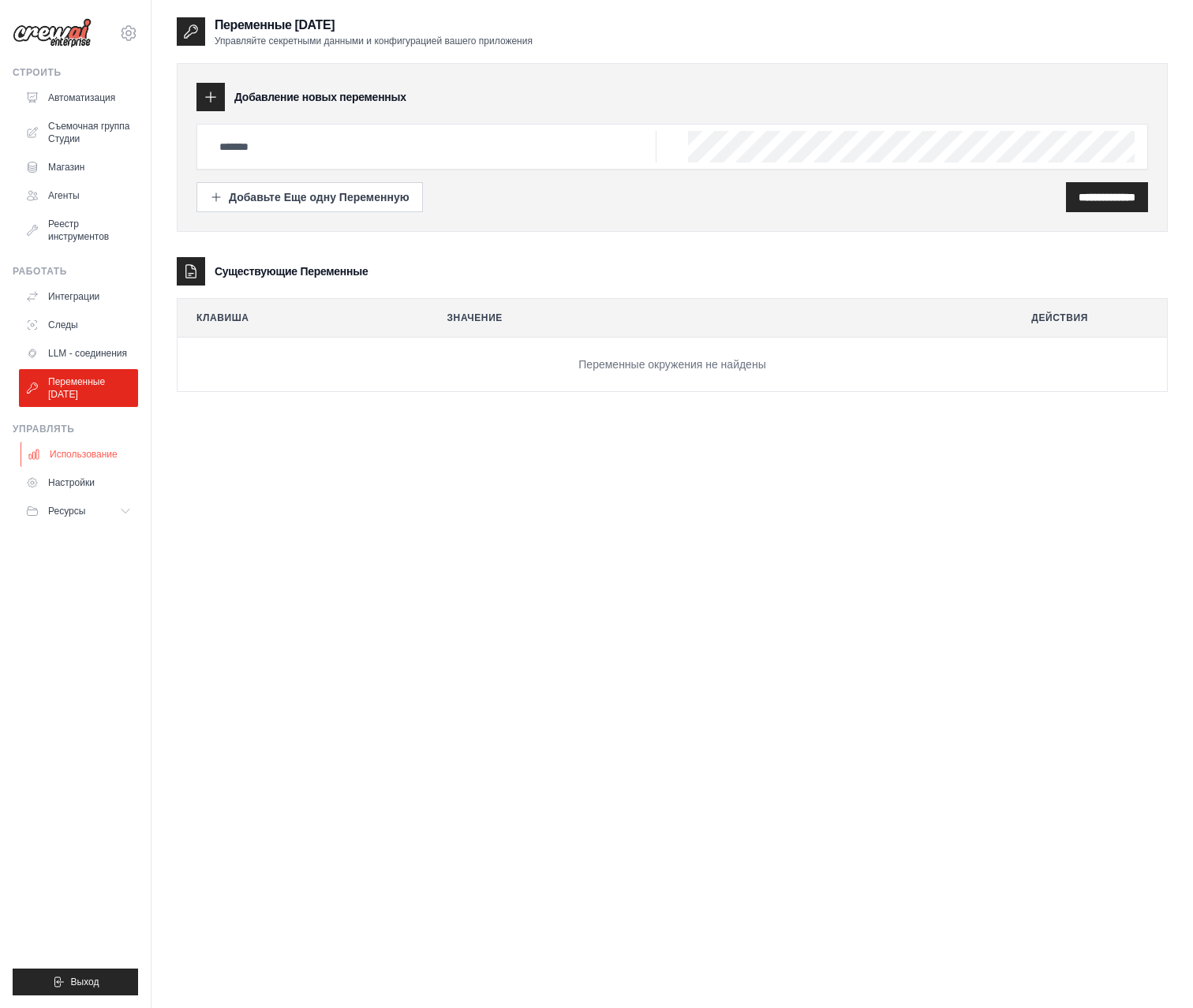
click at [67, 450] on link "Использование" at bounding box center [79, 455] width 119 height 26
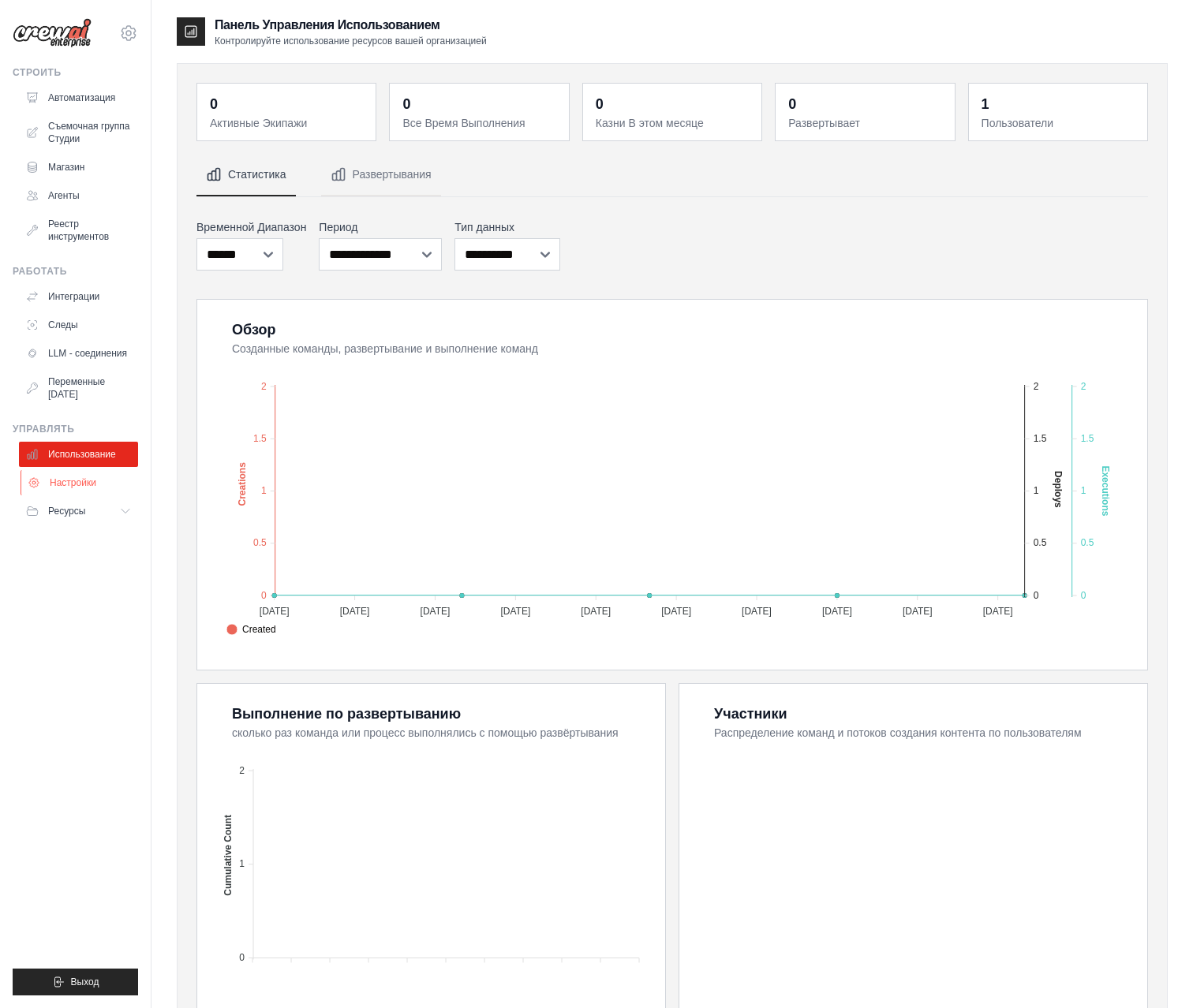
click at [64, 482] on link "Настройки" at bounding box center [79, 483] width 119 height 26
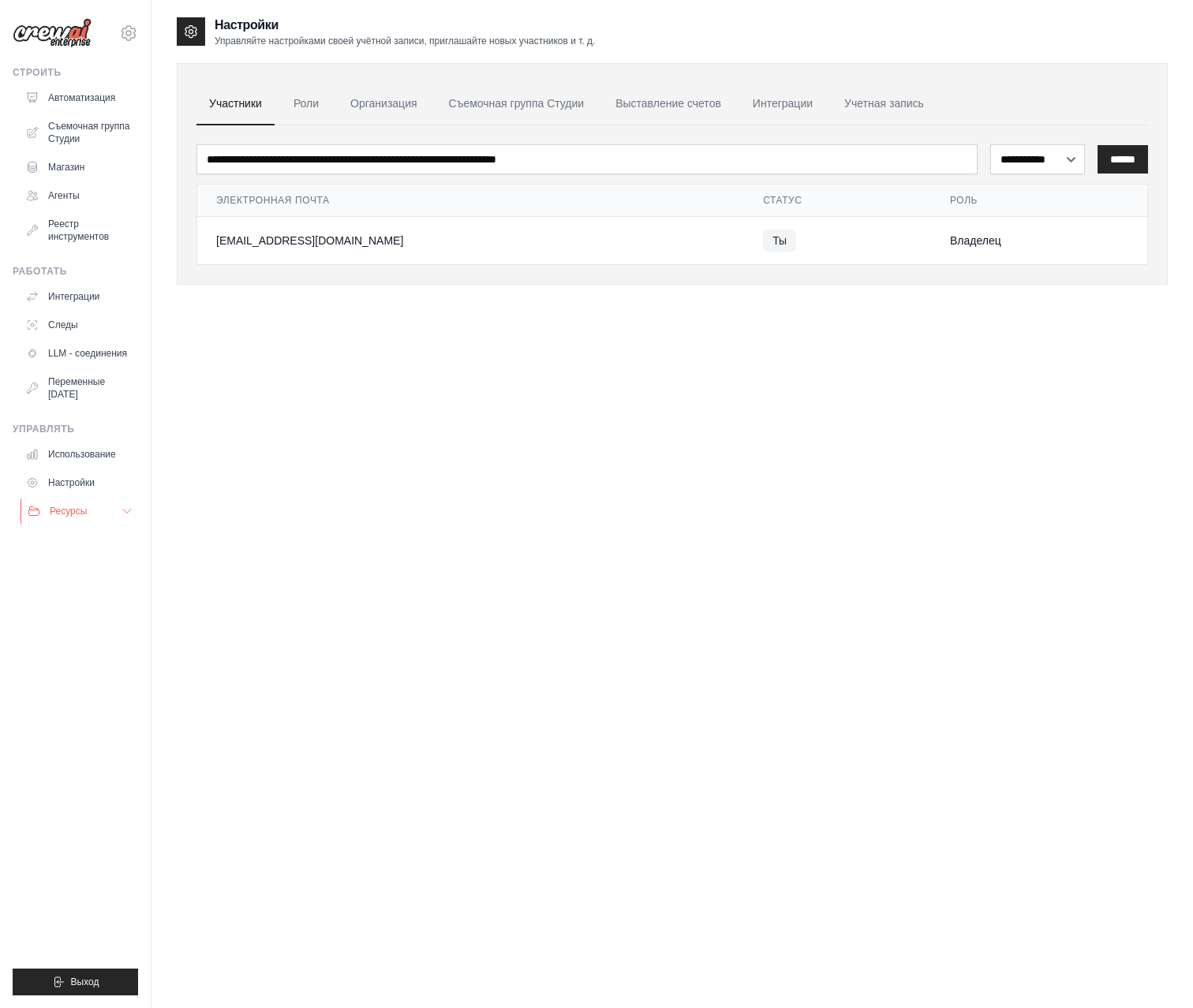
click at [123, 509] on icon at bounding box center [127, 511] width 8 height 4
click at [92, 538] on span "Документация" at bounding box center [87, 538] width 63 height 13
